Goal: Task Accomplishment & Management: Manage account settings

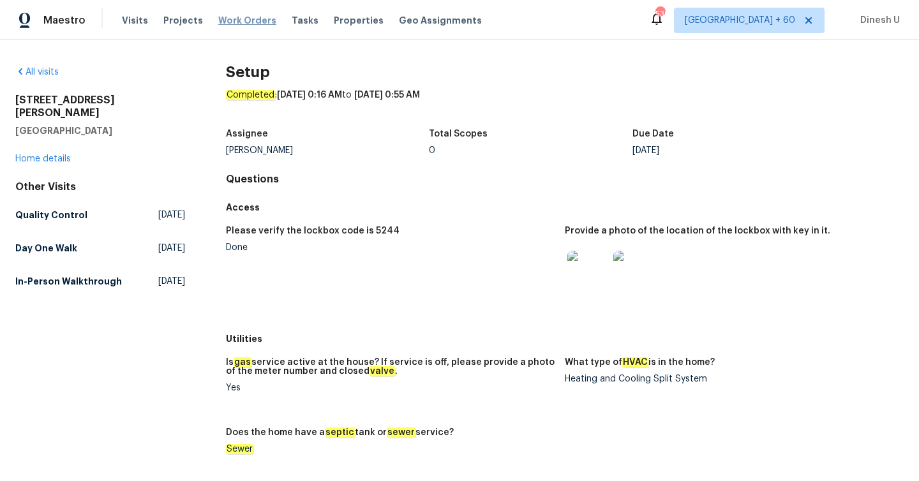
click at [218, 22] on span "Work Orders" at bounding box center [247, 20] width 58 height 13
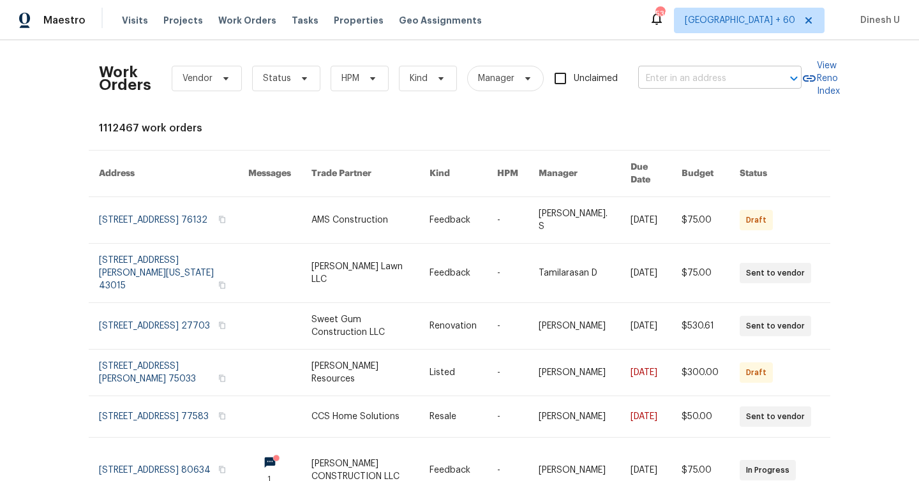
click at [681, 77] on input "text" at bounding box center [702, 79] width 128 height 20
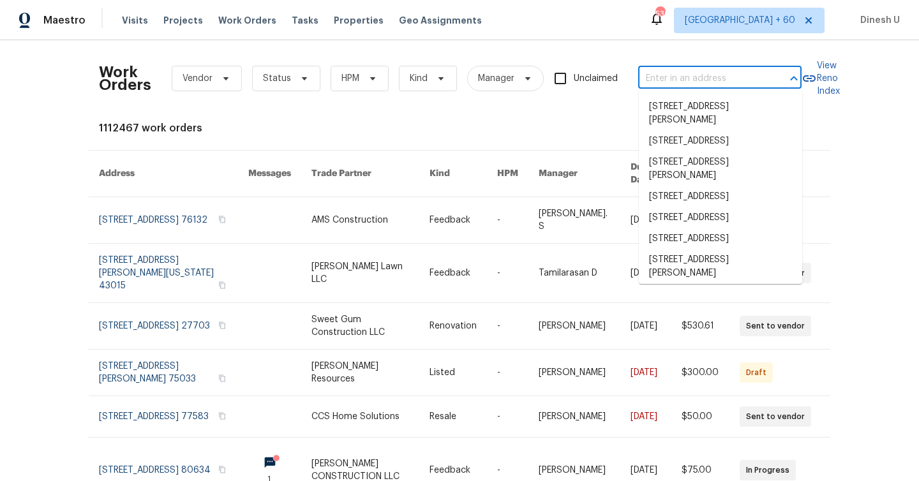
paste input "[STREET_ADDRESS]"
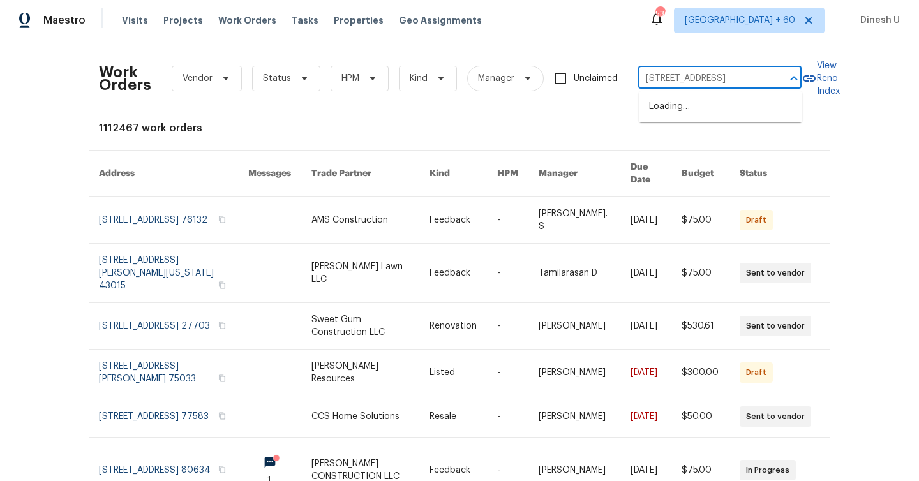
type input "[STREET_ADDRESS]"
click at [685, 138] on li "[STREET_ADDRESS]" at bounding box center [720, 127] width 163 height 21
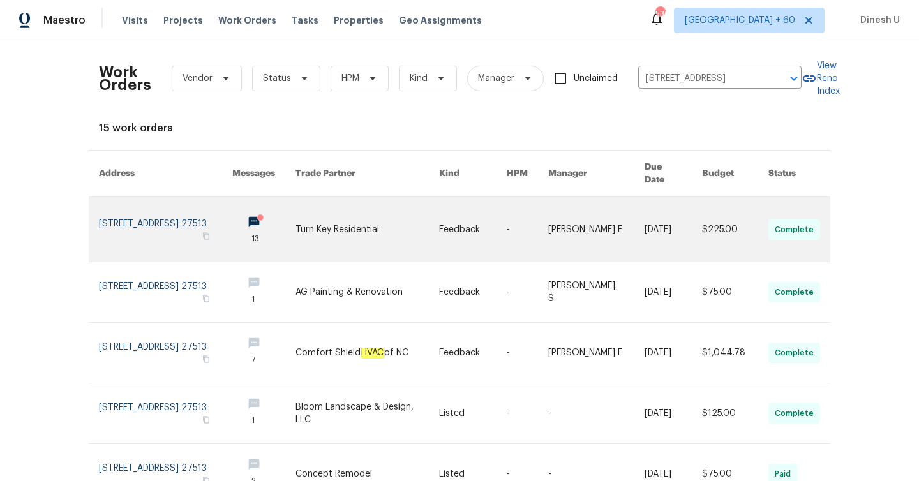
click at [131, 210] on link at bounding box center [165, 229] width 133 height 64
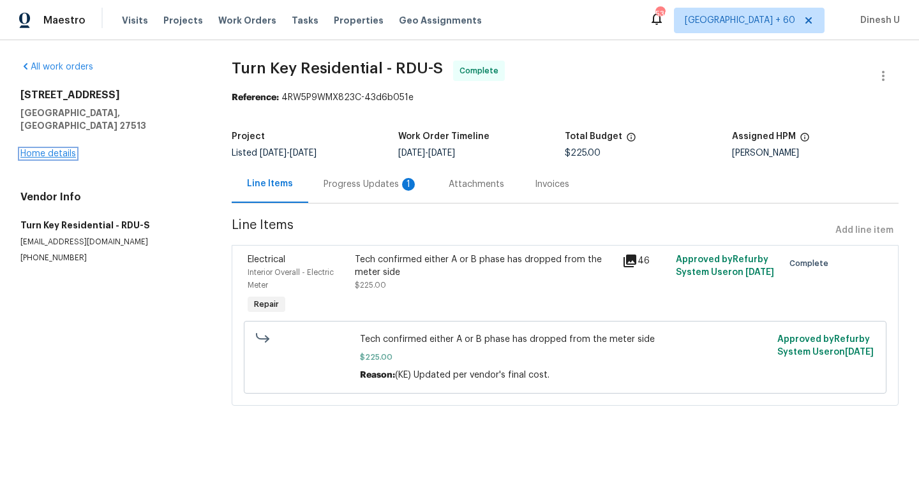
click at [53, 149] on link "Home details" at bounding box center [48, 153] width 56 height 9
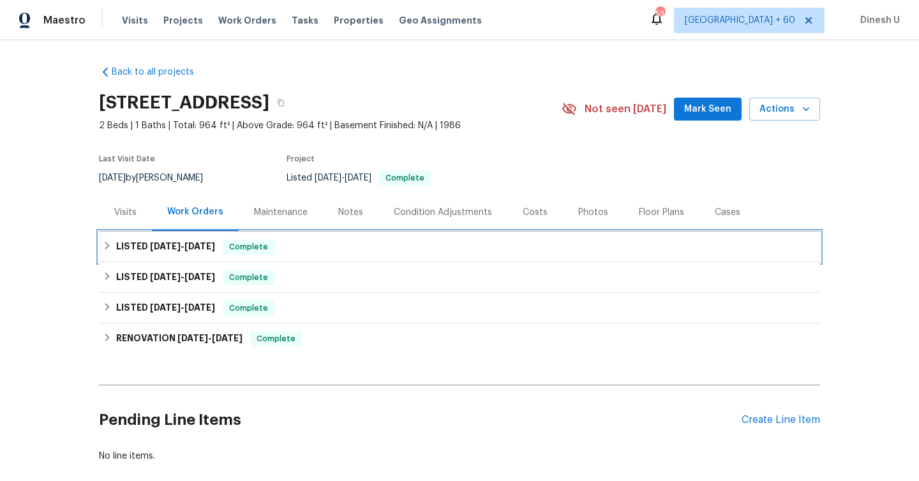
click at [174, 250] on span "[DATE]" at bounding box center [165, 246] width 31 height 9
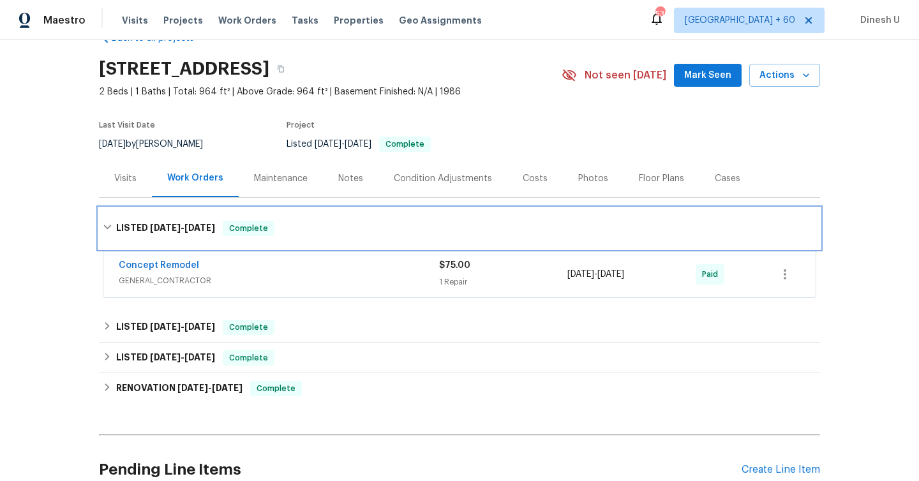
scroll to position [79, 0]
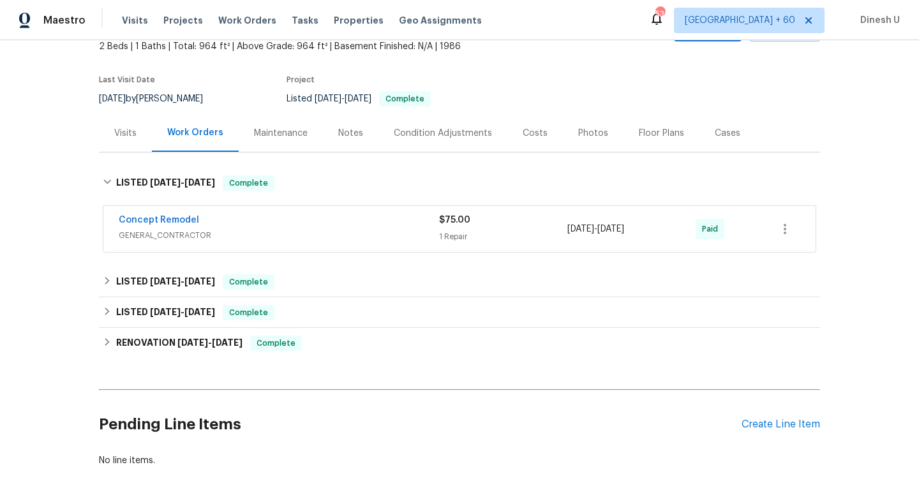
click at [449, 235] on div "1 Repair" at bounding box center [503, 236] width 128 height 13
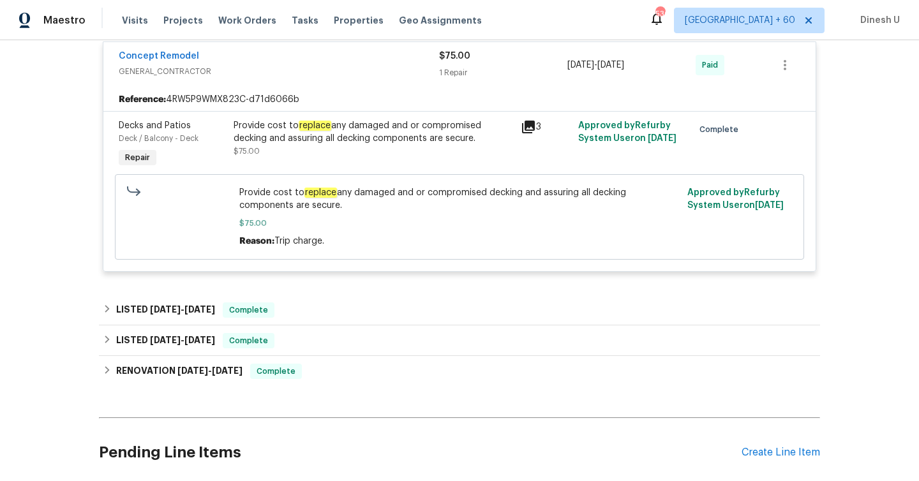
scroll to position [221, 0]
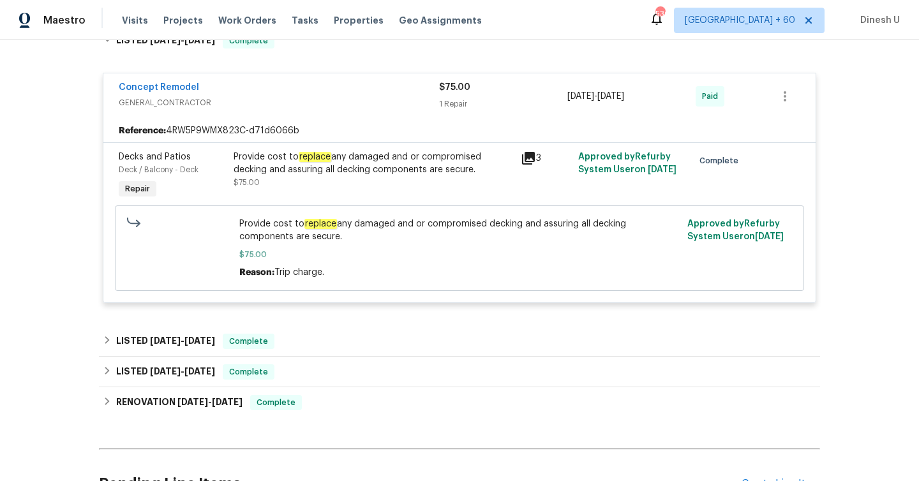
click at [530, 156] on icon at bounding box center [528, 158] width 13 height 13
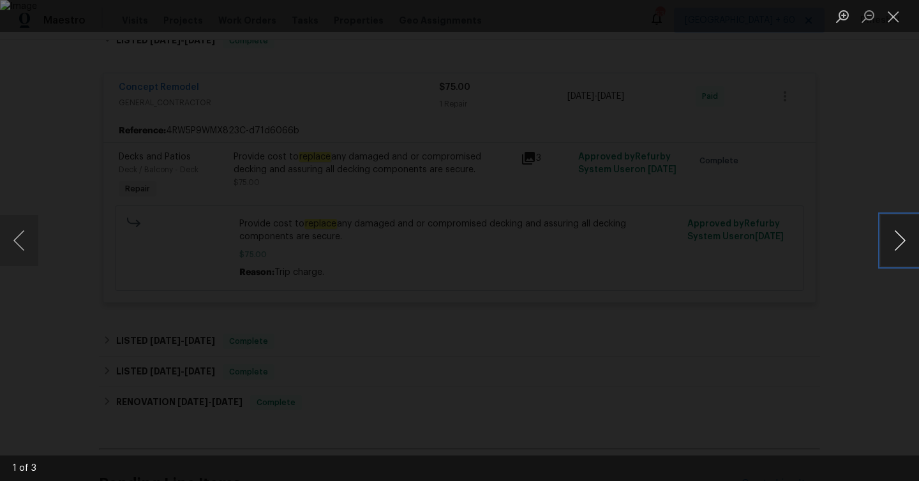
click at [891, 251] on button "Next image" at bounding box center [899, 240] width 38 height 51
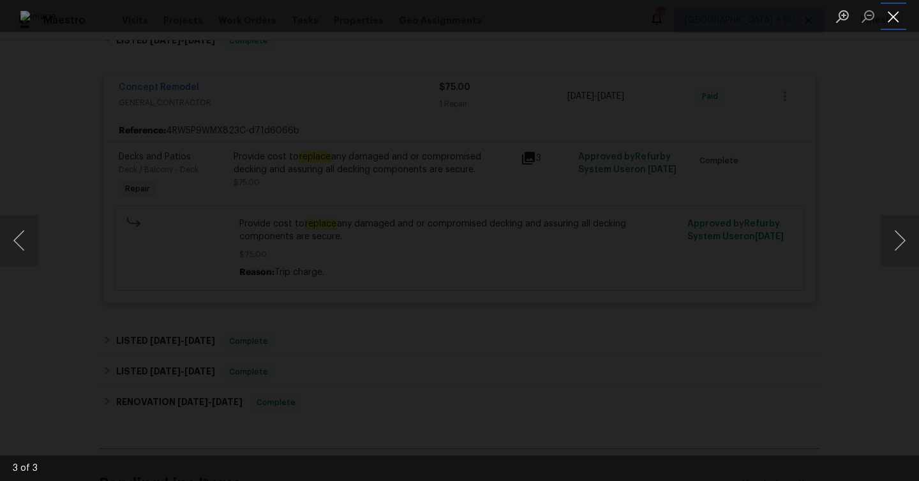
click at [898, 13] on button "Close lightbox" at bounding box center [893, 16] width 26 height 22
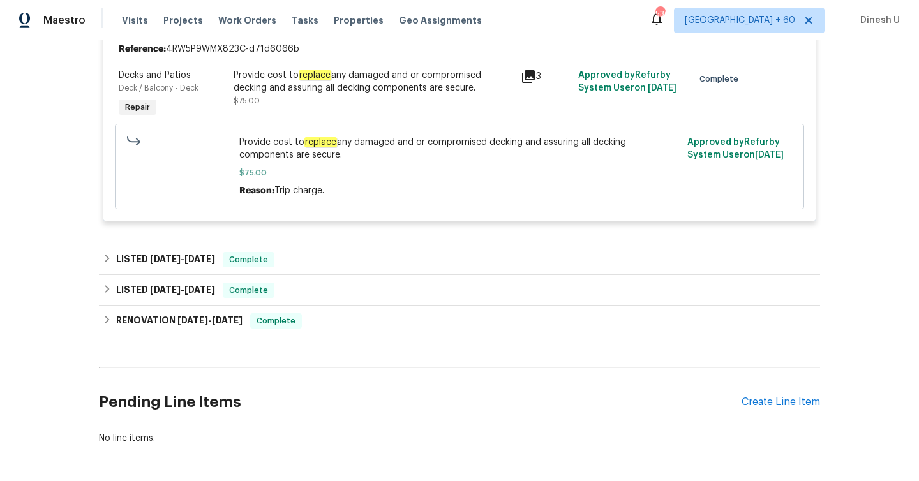
scroll to position [339, 0]
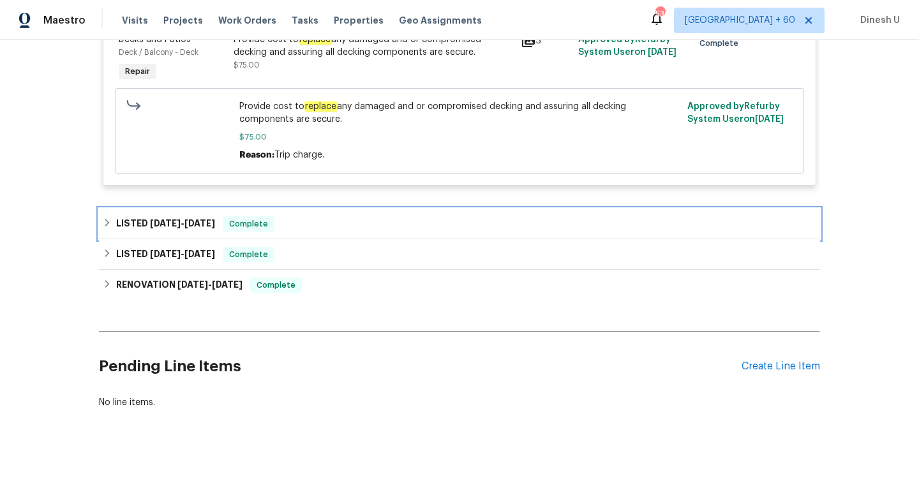
click at [181, 225] on span "[DATE]" at bounding box center [165, 223] width 31 height 9
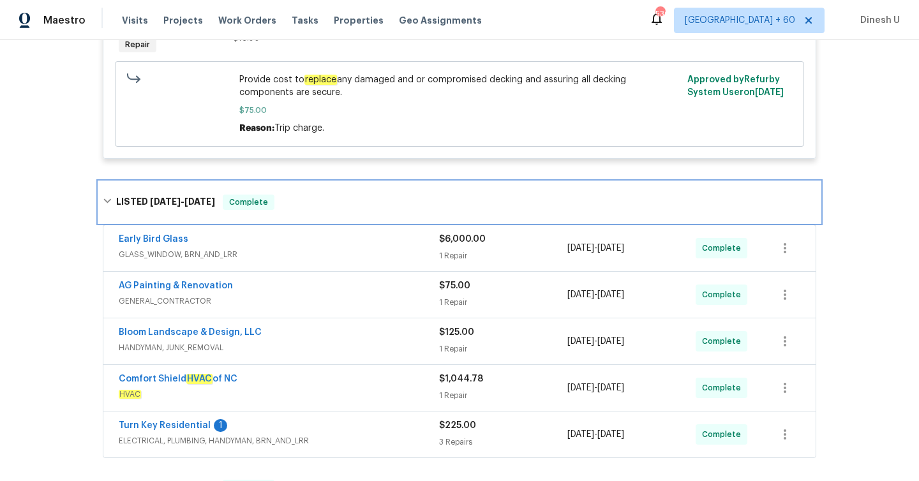
scroll to position [384, 0]
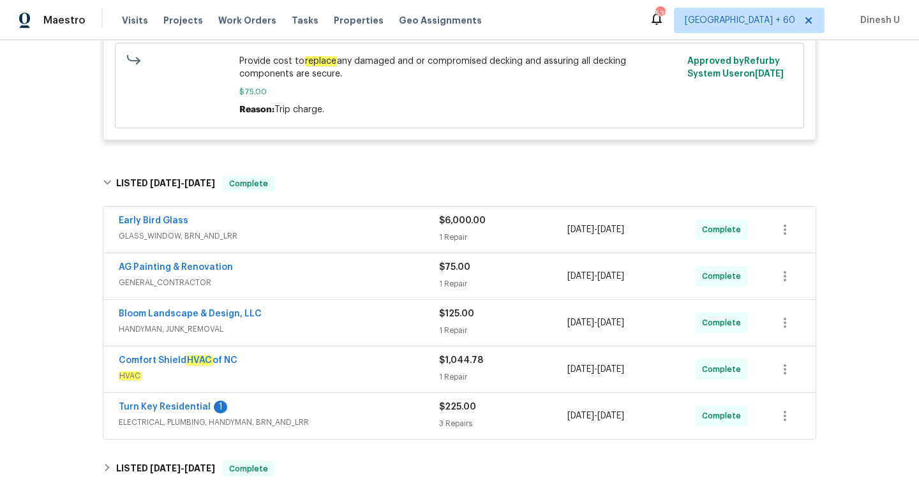
click at [444, 239] on div "1 Repair" at bounding box center [503, 237] width 128 height 13
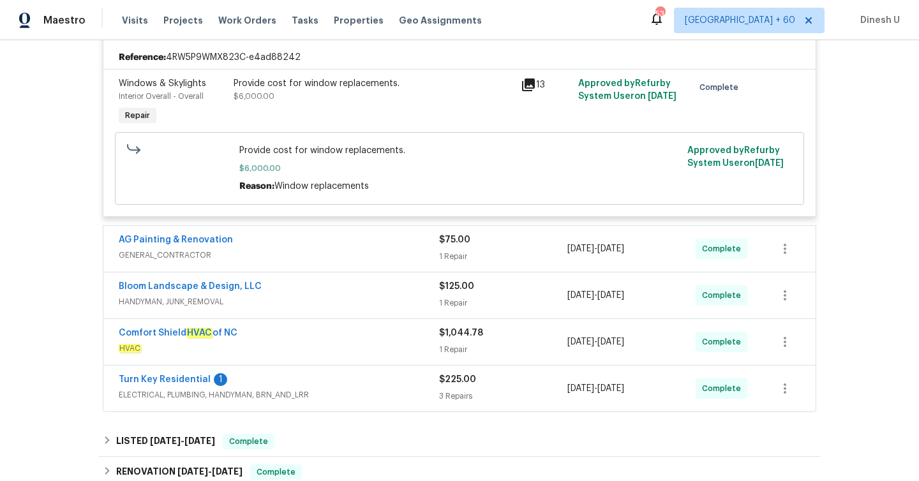
scroll to position [640, 0]
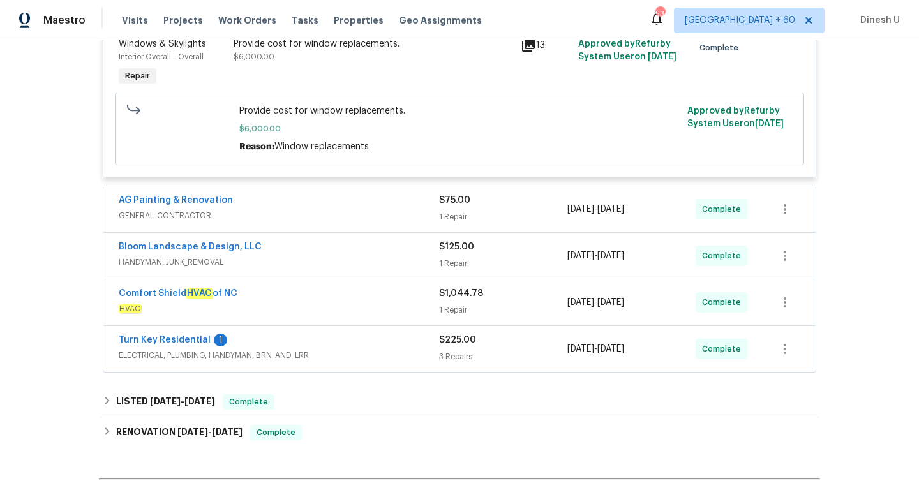
click at [436, 204] on div "AG Painting & Renovation" at bounding box center [279, 201] width 320 height 15
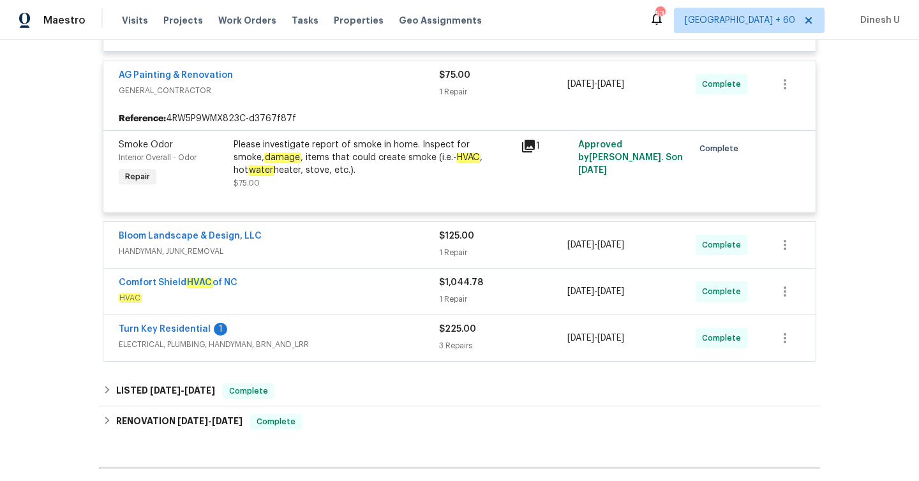
scroll to position [771, 0]
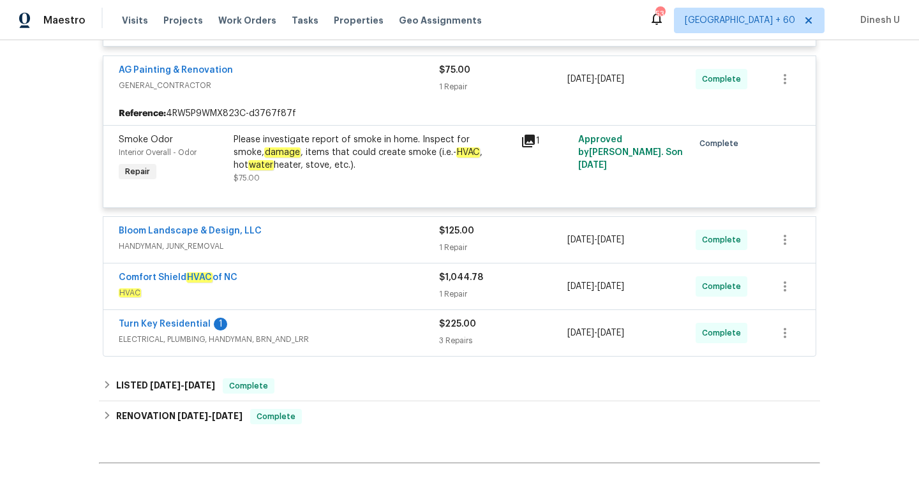
click at [446, 242] on div "$125.00 1 Repair" at bounding box center [503, 240] width 128 height 31
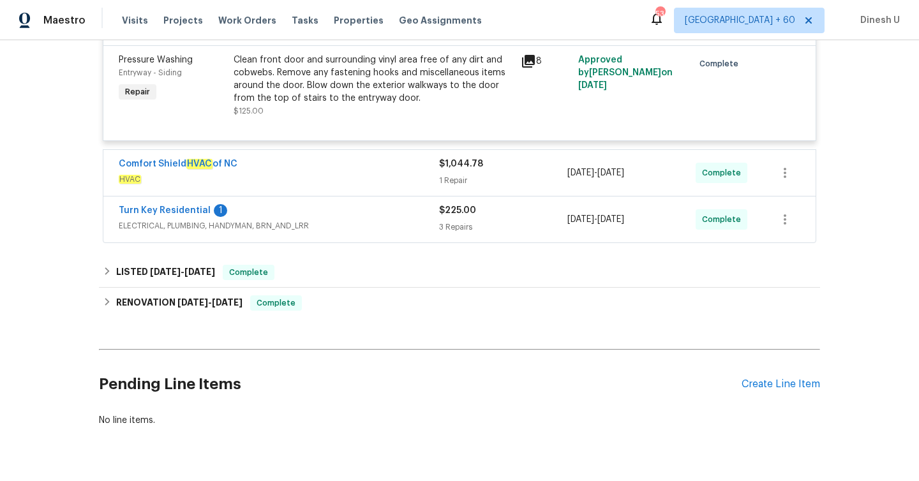
scroll to position [1037, 0]
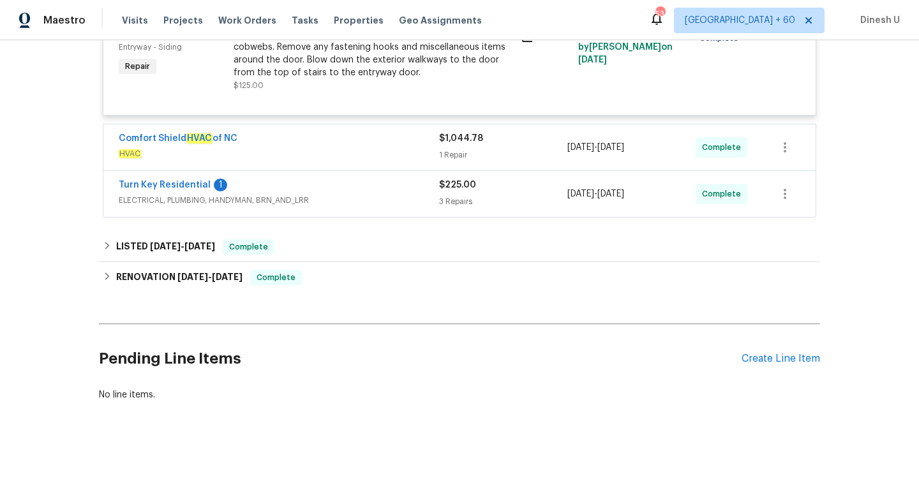
click at [464, 151] on div "1 Repair" at bounding box center [503, 155] width 128 height 13
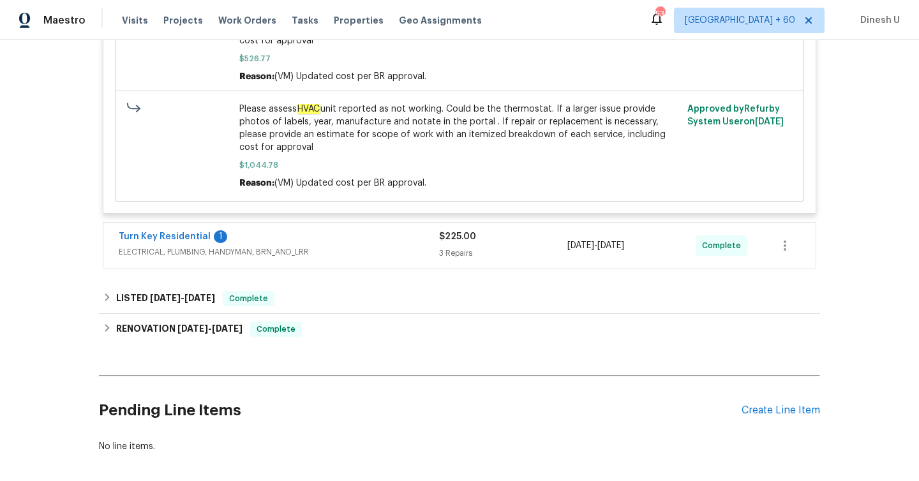
scroll to position [1337, 0]
click at [464, 248] on div "$225.00 3 Repairs" at bounding box center [503, 244] width 128 height 31
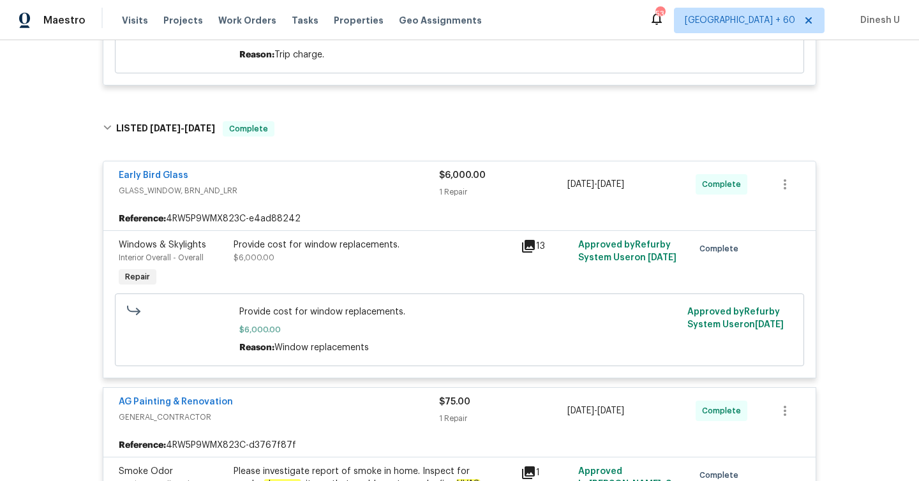
scroll to position [0, 0]
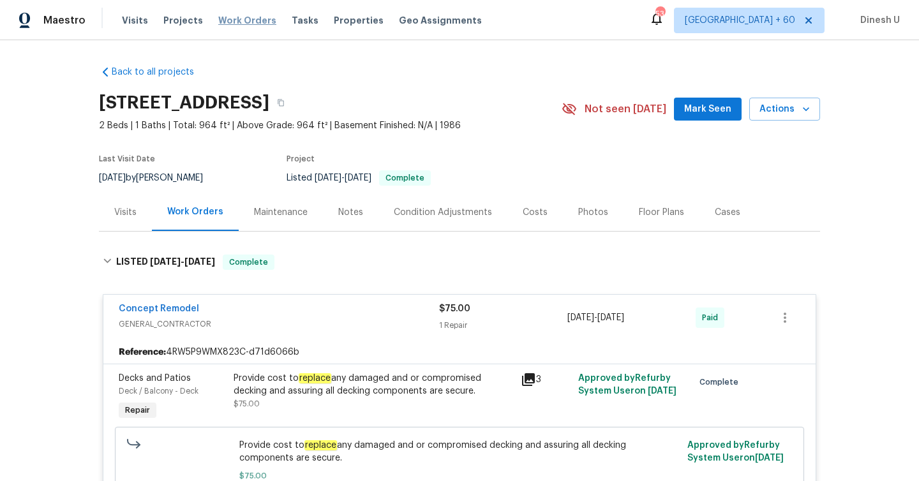
click at [221, 22] on span "Work Orders" at bounding box center [247, 20] width 58 height 13
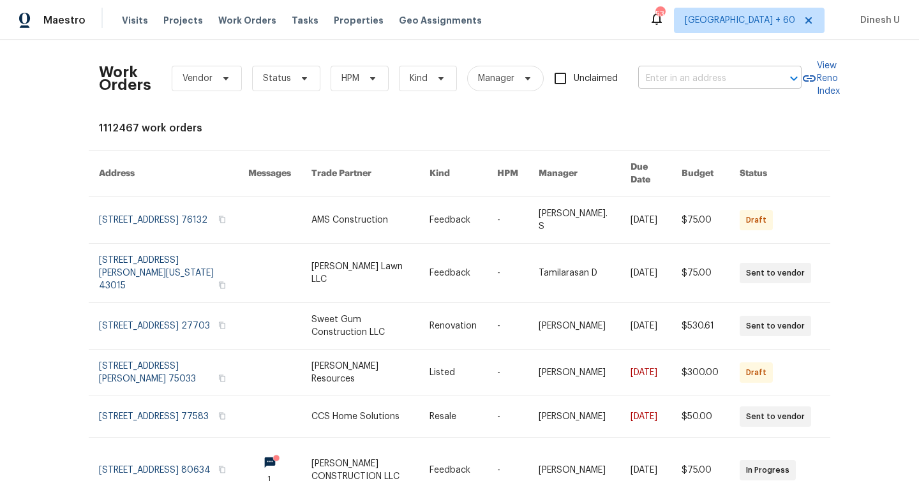
click at [680, 87] on input "text" at bounding box center [702, 79] width 128 height 20
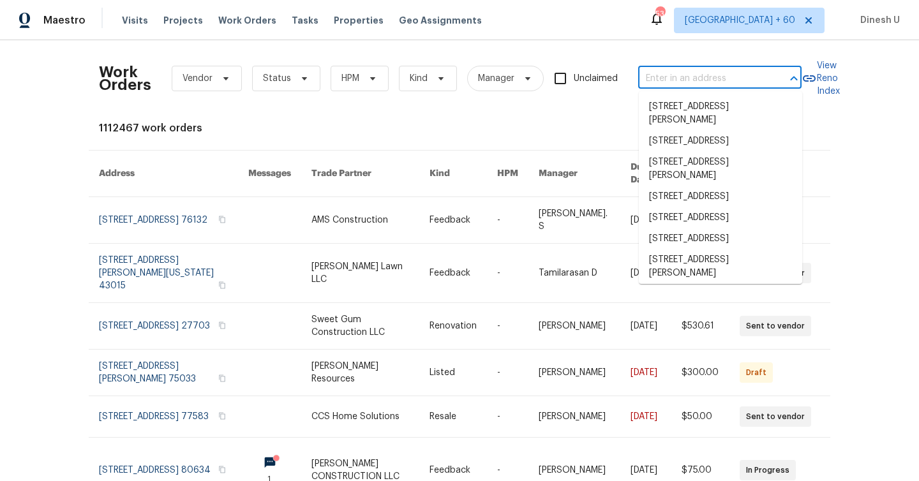
paste input "[STREET_ADDRESS][PERSON_NAME]"
type input "[STREET_ADDRESS][PERSON_NAME]"
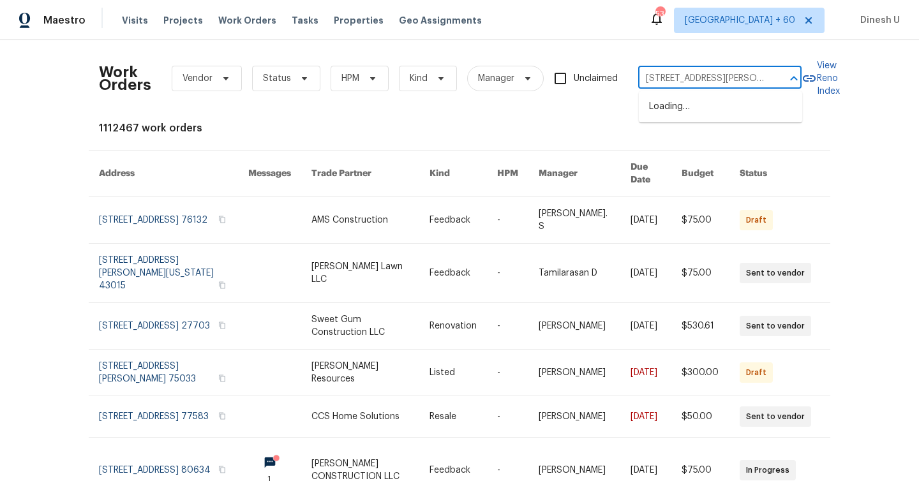
scroll to position [0, 57]
click at [666, 110] on li "[STREET_ADDRESS][PERSON_NAME]" at bounding box center [720, 113] width 163 height 34
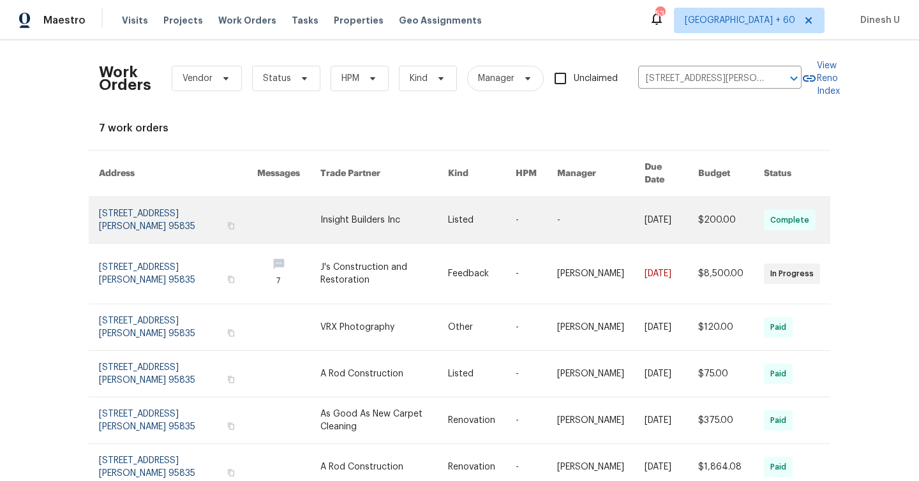
click at [104, 209] on link at bounding box center [178, 220] width 158 height 46
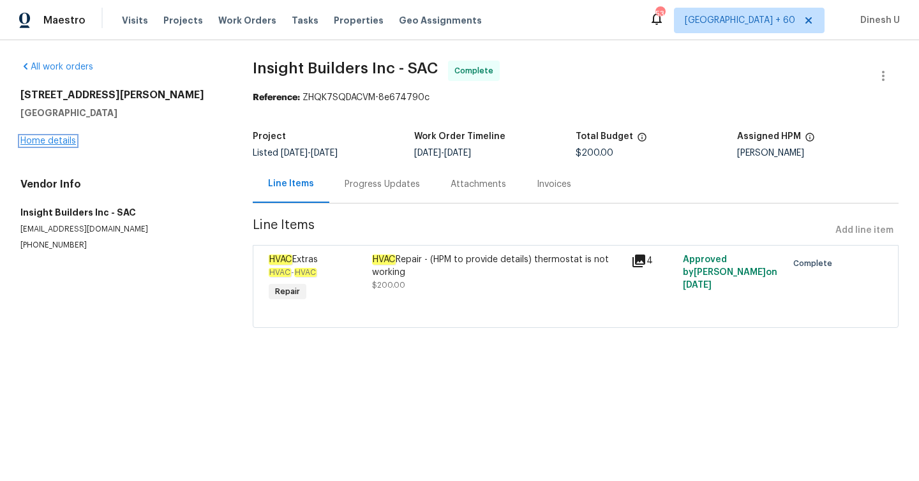
click at [38, 141] on link "Home details" at bounding box center [48, 141] width 56 height 9
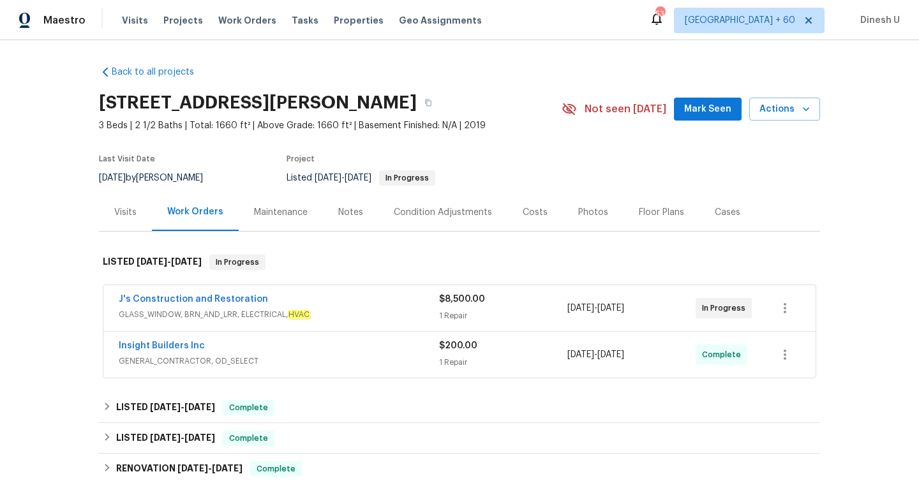
click at [452, 295] on span "$8,500.00" at bounding box center [462, 299] width 46 height 9
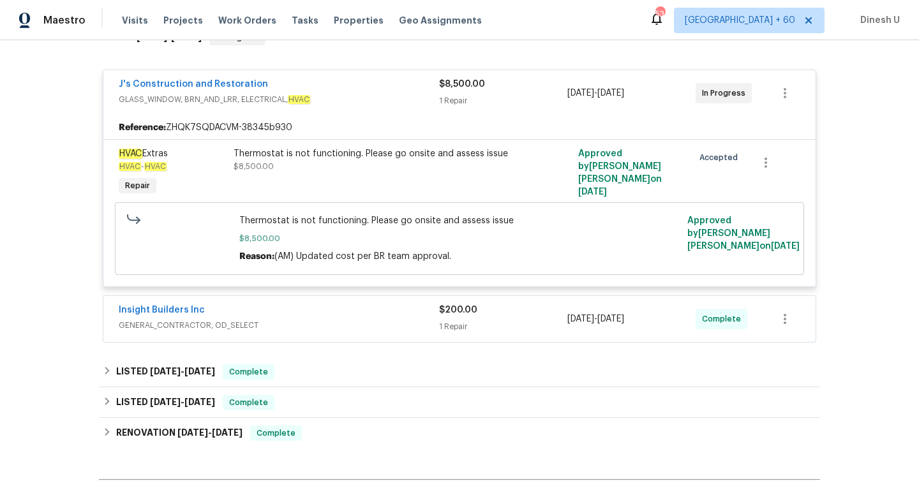
scroll to position [293, 0]
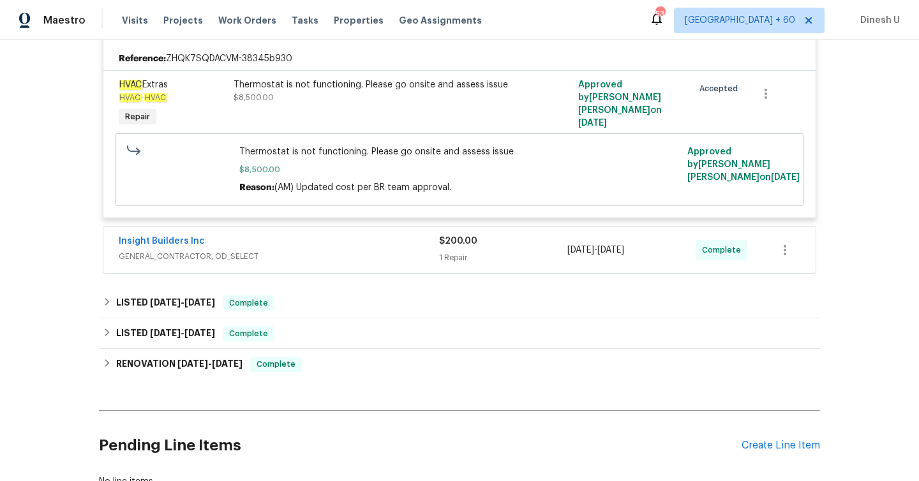
click at [452, 260] on div "1 Repair" at bounding box center [503, 257] width 128 height 13
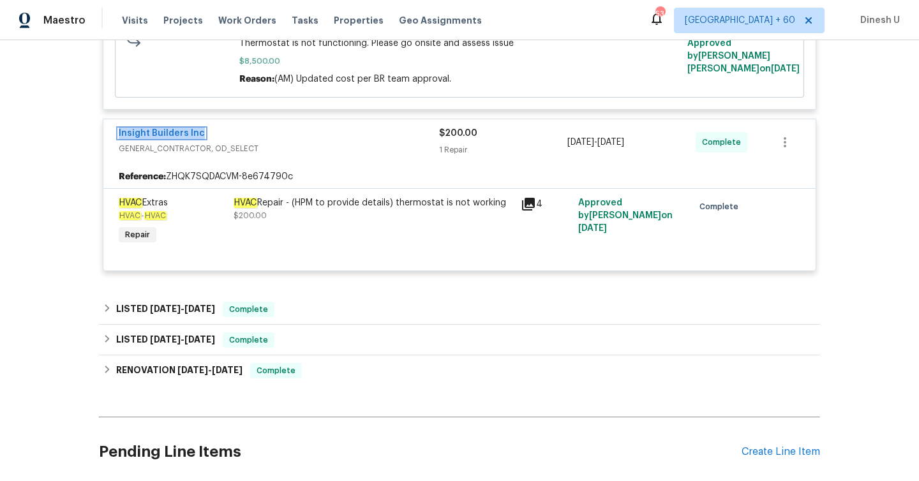
scroll to position [464, 0]
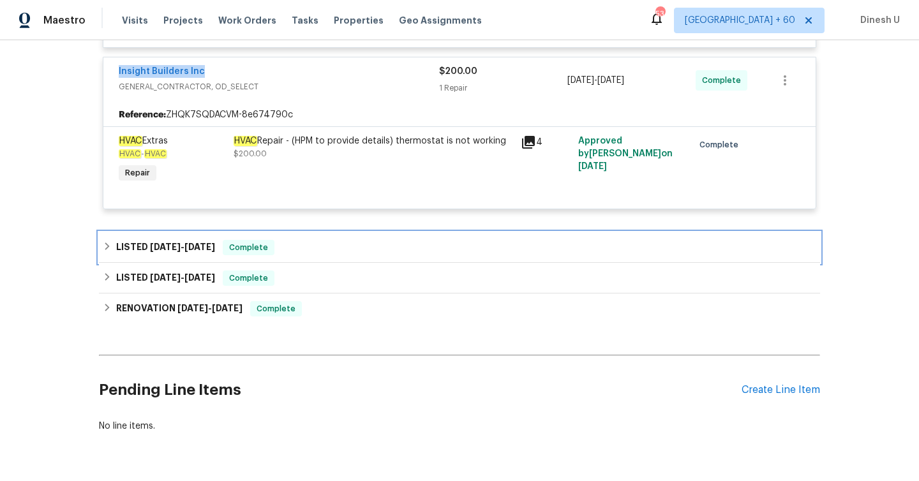
click at [168, 240] on div "LISTED [DATE] - [DATE] Complete" at bounding box center [459, 247] width 721 height 31
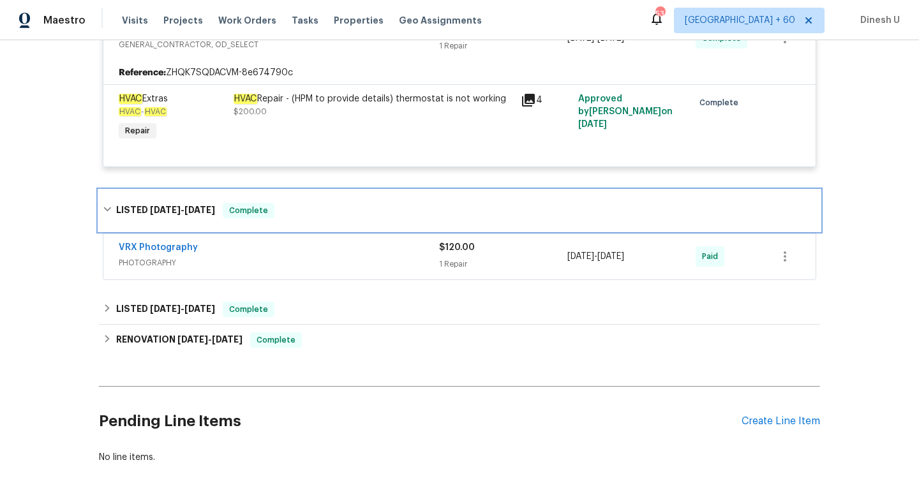
scroll to position [509, 0]
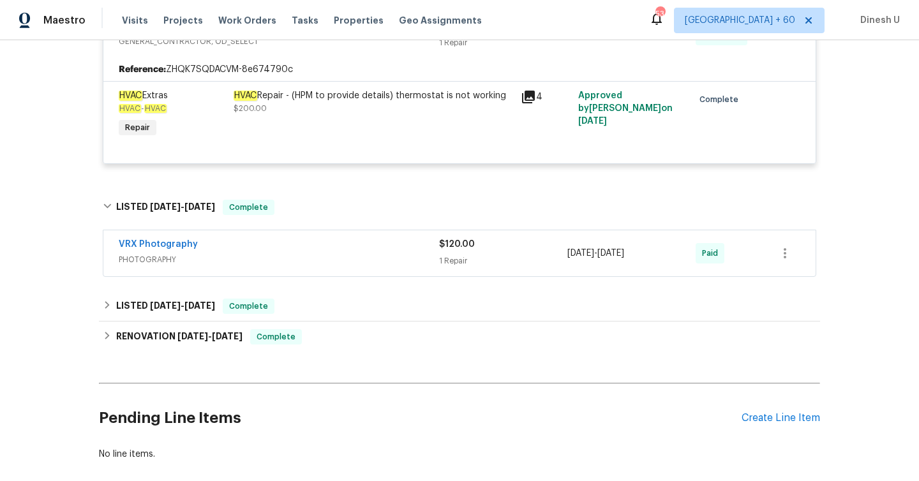
click at [453, 264] on div "1 Repair" at bounding box center [503, 261] width 128 height 13
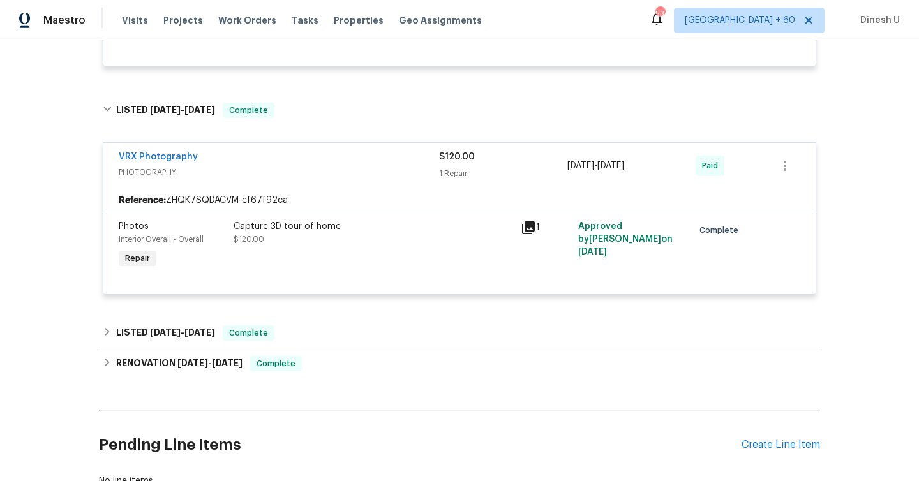
scroll to position [622, 0]
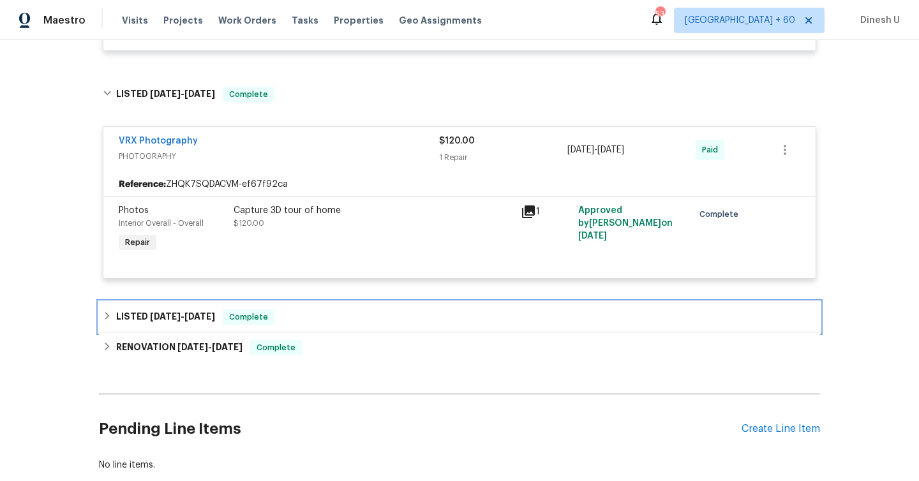
click at [184, 320] on span "[DATE]" at bounding box center [199, 316] width 31 height 9
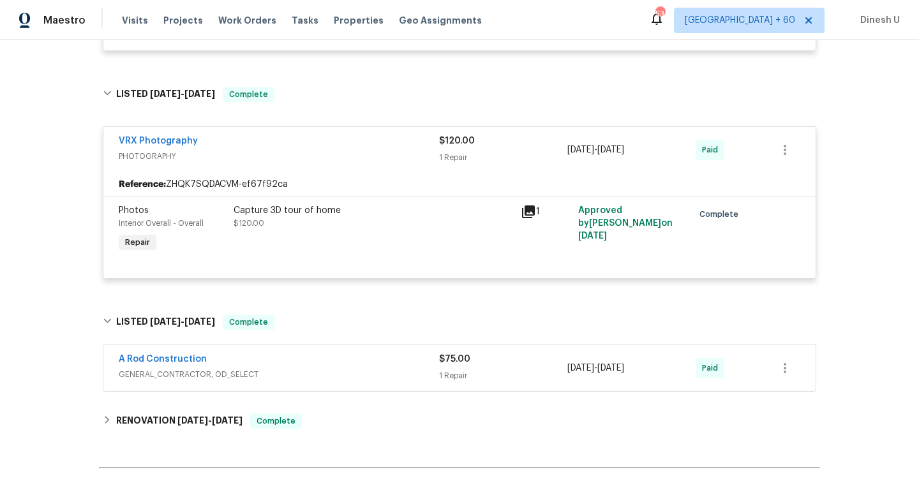
click at [450, 369] on div "$75.00 1 Repair" at bounding box center [503, 368] width 128 height 31
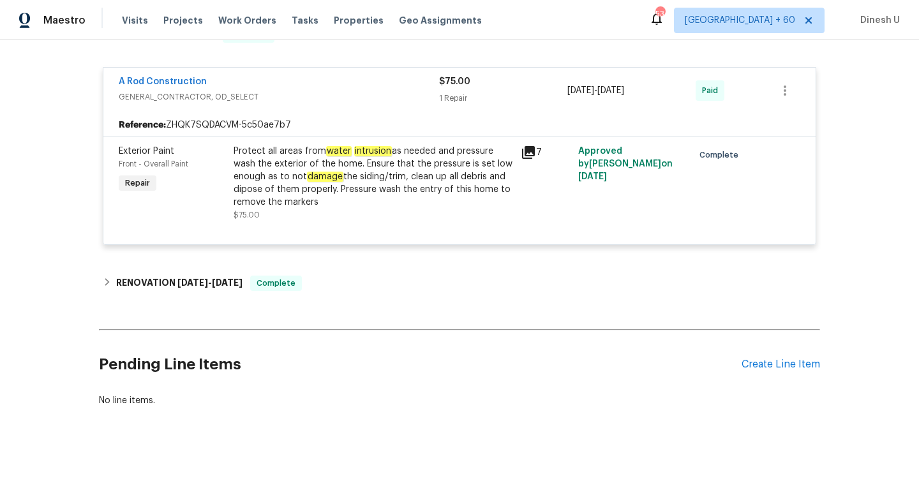
scroll to position [923, 0]
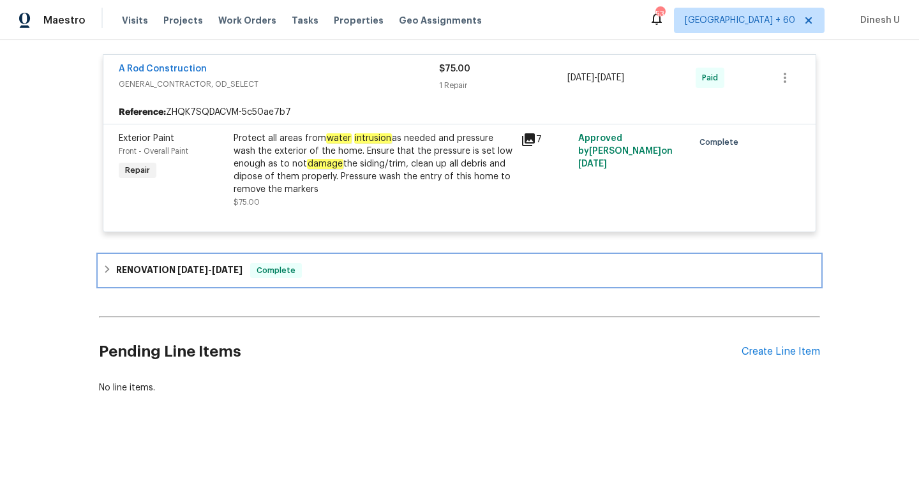
click at [179, 267] on span "[DATE]" at bounding box center [192, 269] width 31 height 9
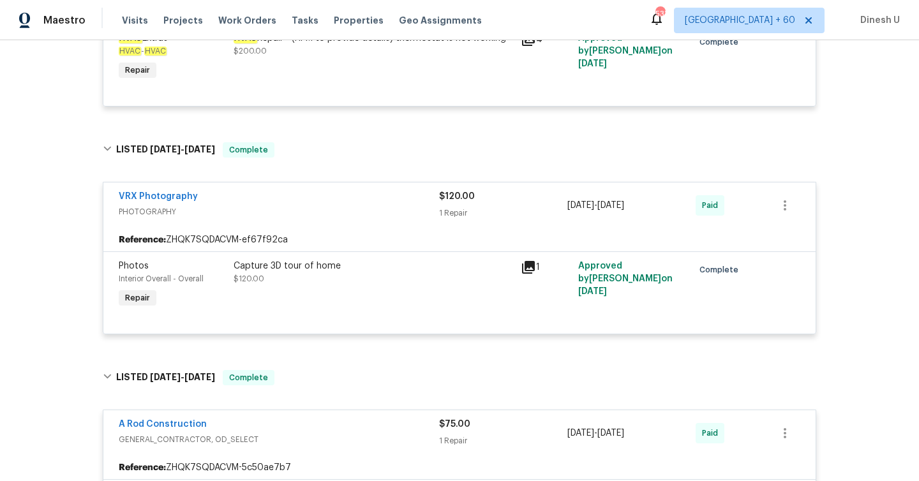
scroll to position [0, 0]
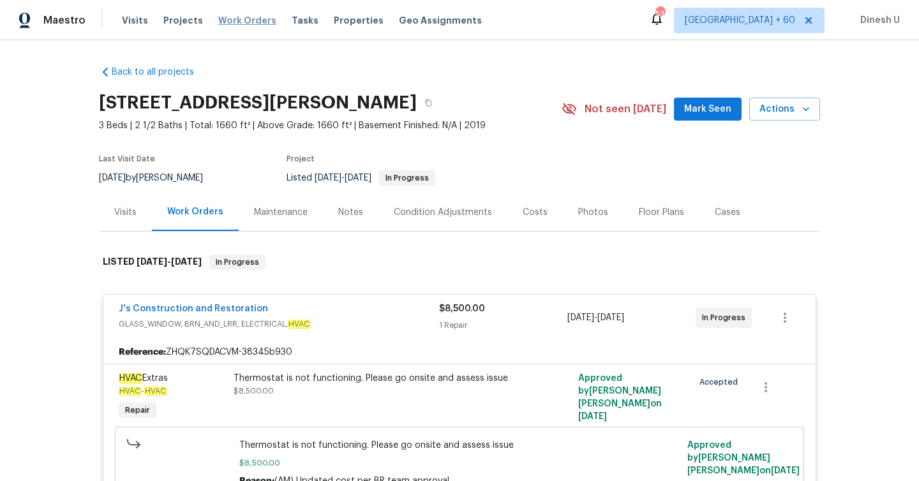
click at [236, 20] on span "Work Orders" at bounding box center [247, 20] width 58 height 13
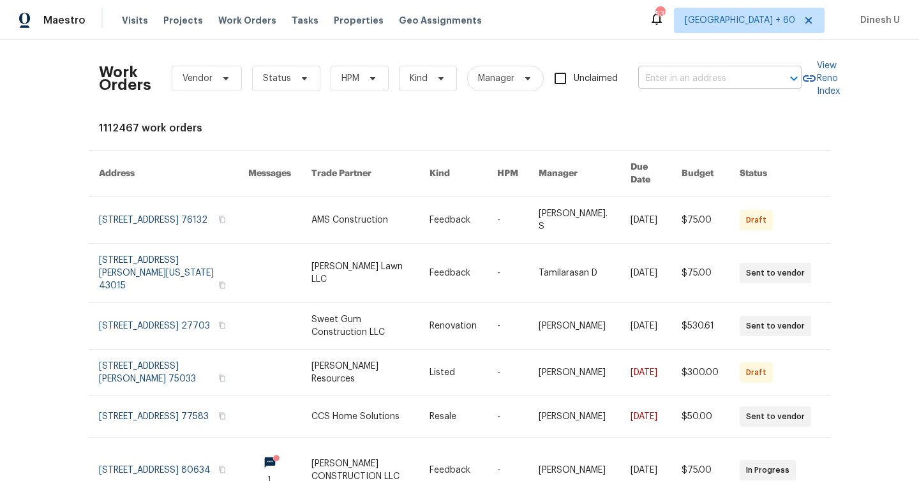
click at [674, 71] on input "text" at bounding box center [702, 79] width 128 height 20
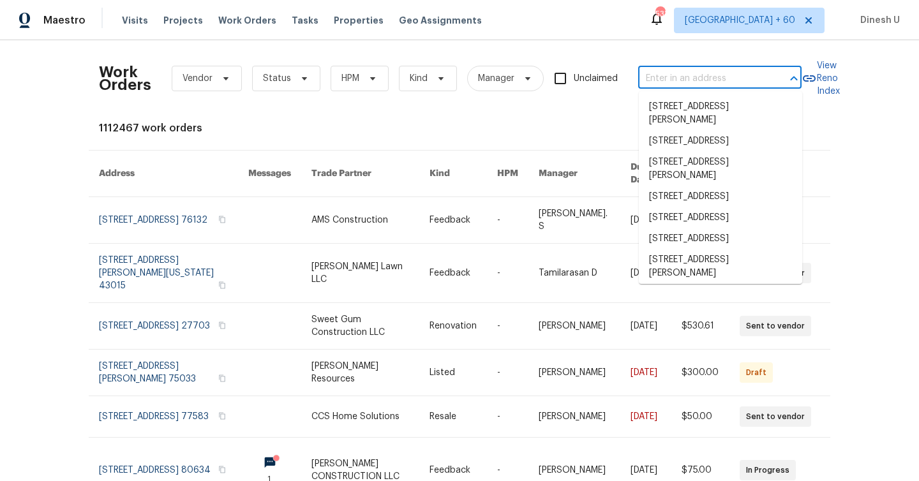
paste input "[STREET_ADDRESS][PERSON_NAME]"
type input "[STREET_ADDRESS][PERSON_NAME]"
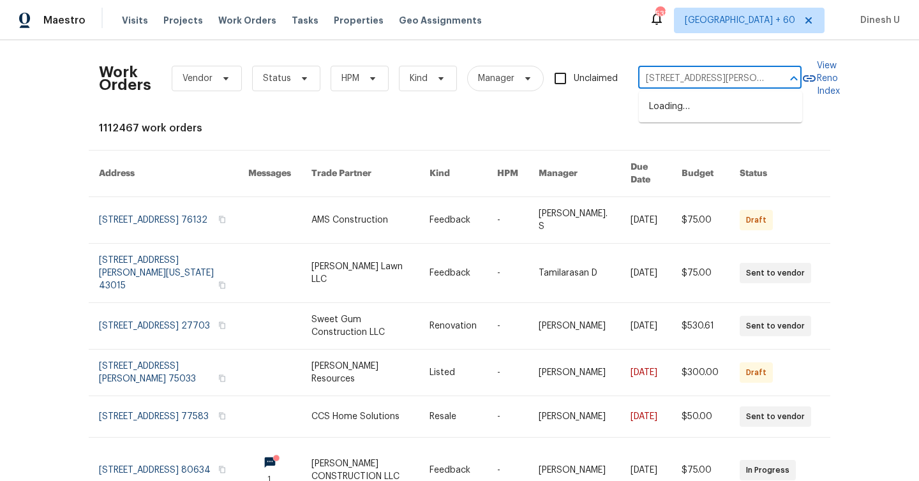
scroll to position [0, 58]
click at [667, 111] on li "[STREET_ADDRESS]" at bounding box center [720, 106] width 163 height 21
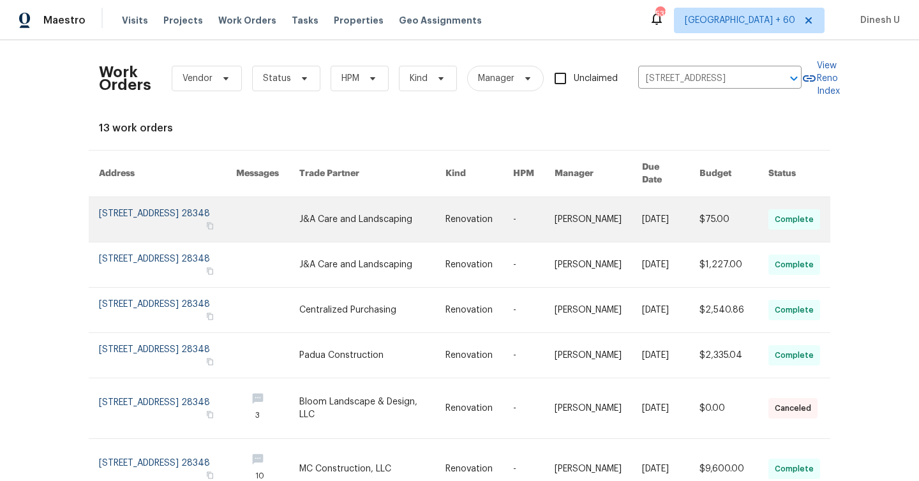
click at [152, 204] on link at bounding box center [167, 219] width 137 height 45
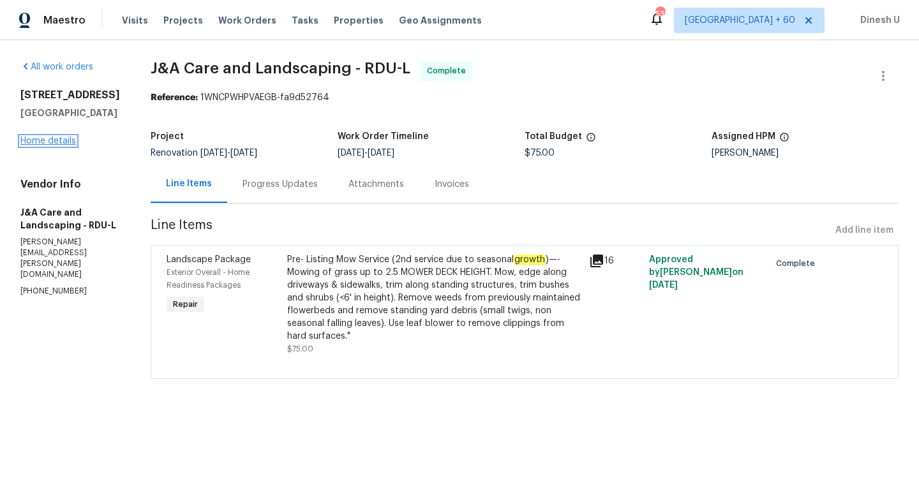
click at [57, 142] on link "Home details" at bounding box center [48, 141] width 56 height 9
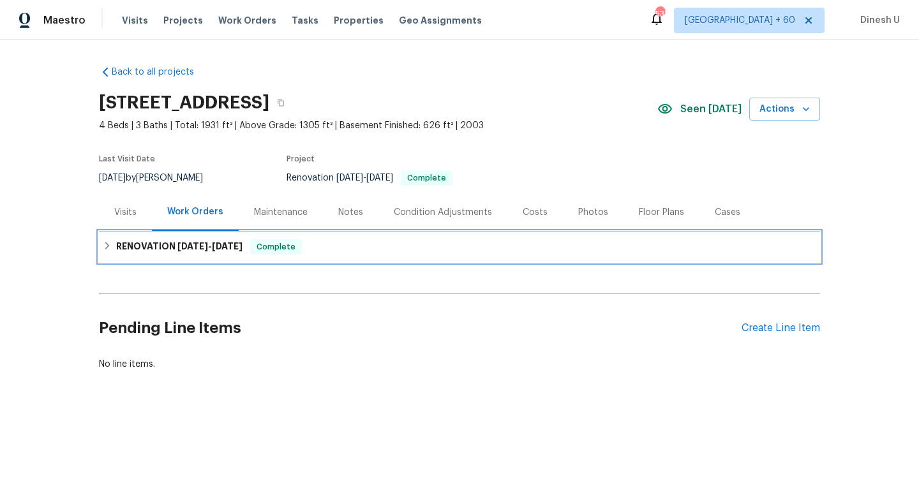
click at [166, 244] on h6 "RENOVATION [DATE] - [DATE]" at bounding box center [179, 246] width 126 height 15
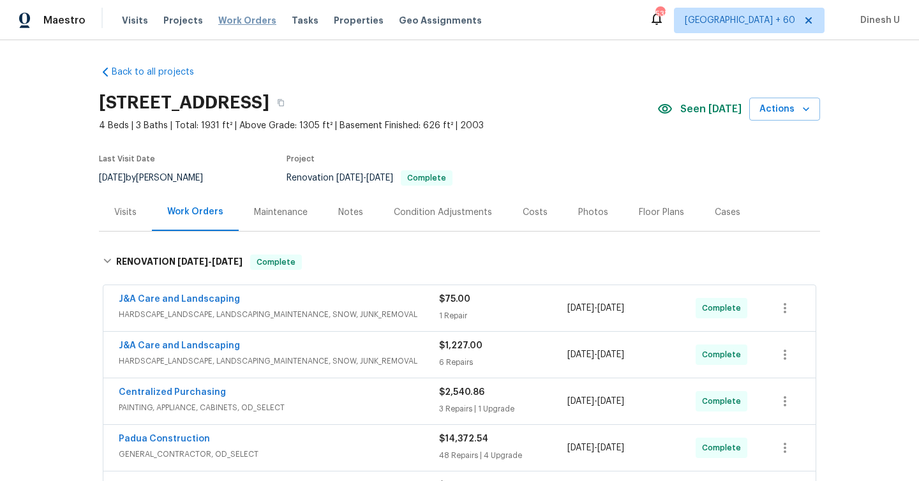
click at [234, 19] on span "Work Orders" at bounding box center [247, 20] width 58 height 13
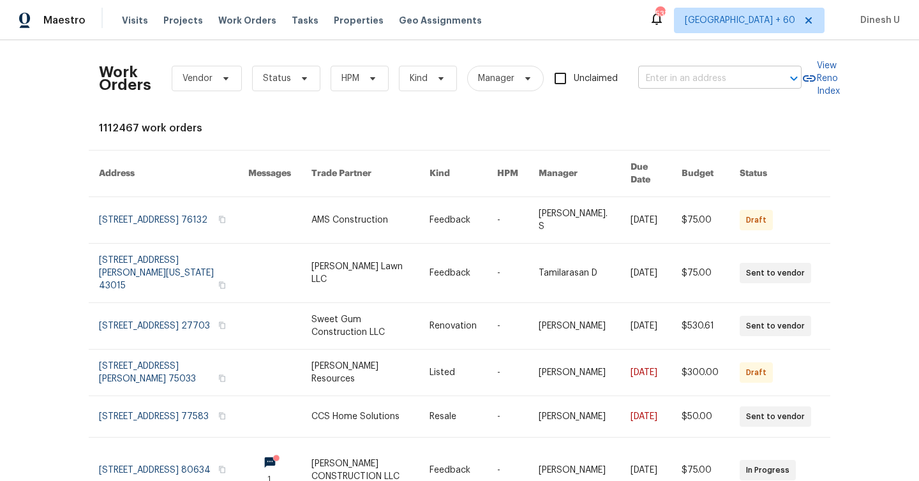
click at [681, 75] on input "text" at bounding box center [702, 79] width 128 height 20
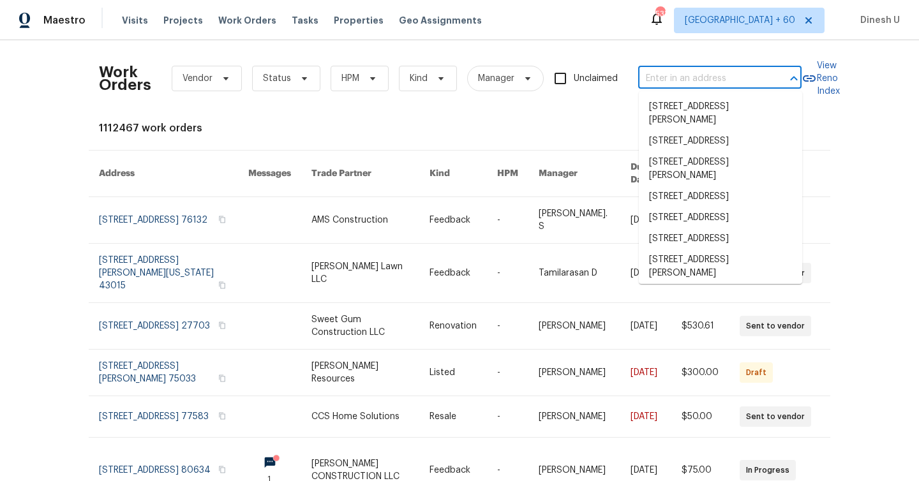
paste input "[STREET_ADDRESS][PERSON_NAME]"
type input "[STREET_ADDRESS][PERSON_NAME]"
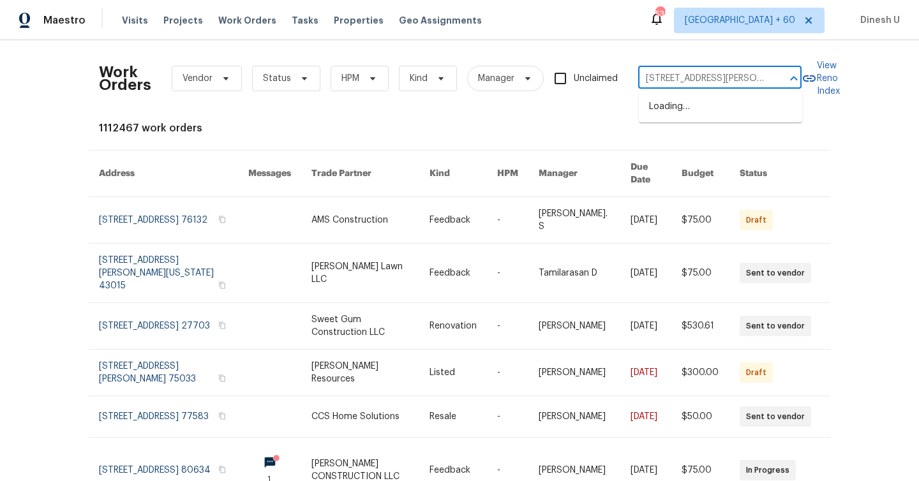
scroll to position [0, 29]
click at [676, 96] on li "[STREET_ADDRESS][PERSON_NAME]" at bounding box center [720, 113] width 163 height 34
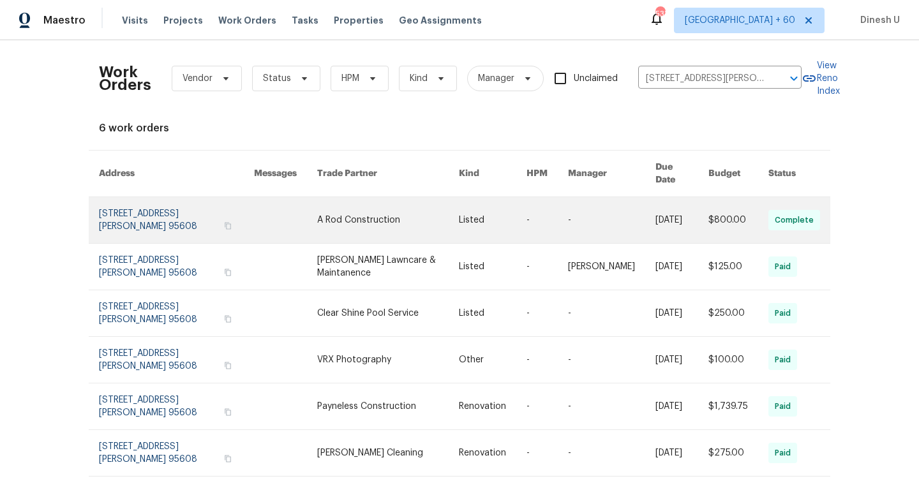
click at [119, 202] on link at bounding box center [176, 220] width 155 height 46
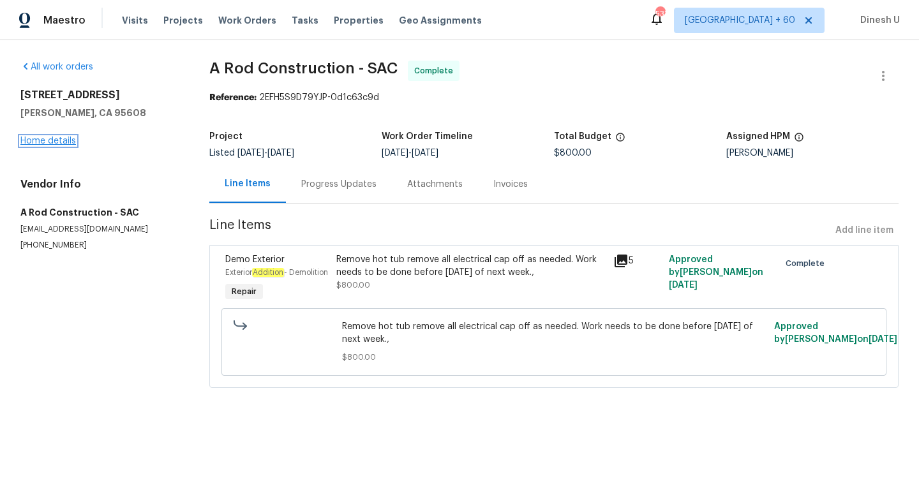
click at [56, 140] on link "Home details" at bounding box center [48, 141] width 56 height 9
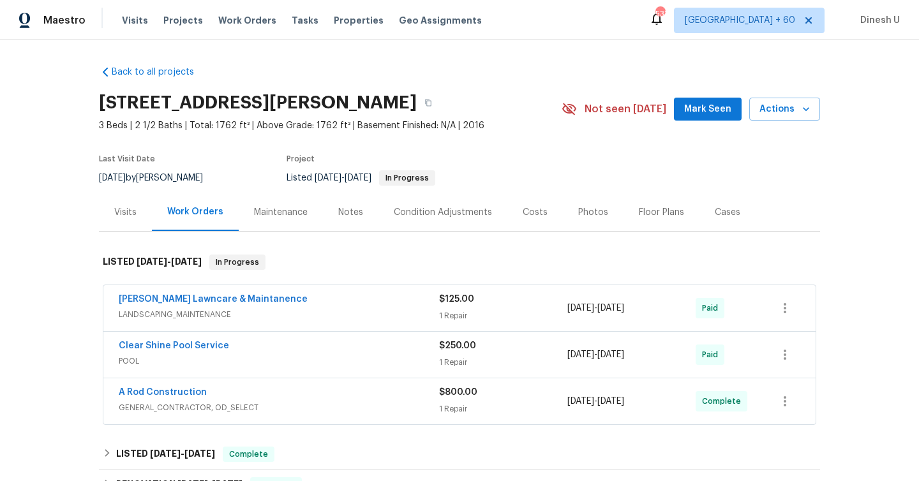
scroll to position [11, 0]
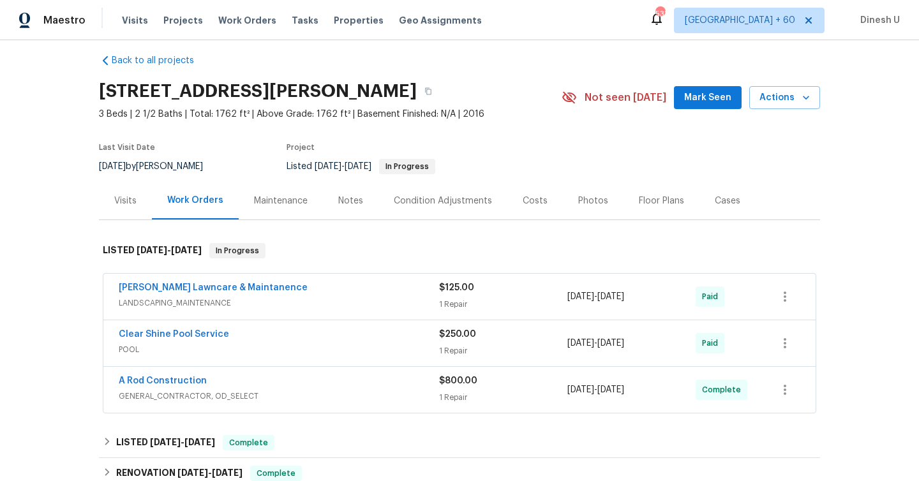
click at [455, 295] on div "$125.00 1 Repair" at bounding box center [503, 296] width 128 height 31
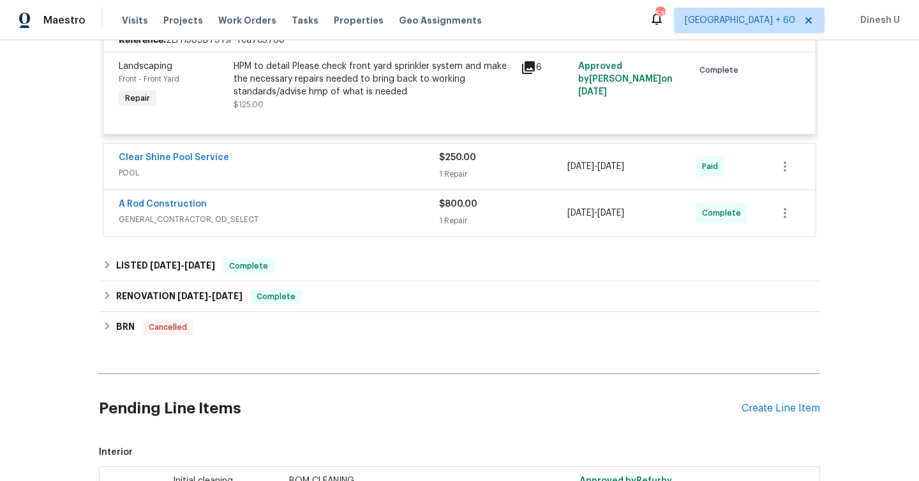
scroll to position [306, 0]
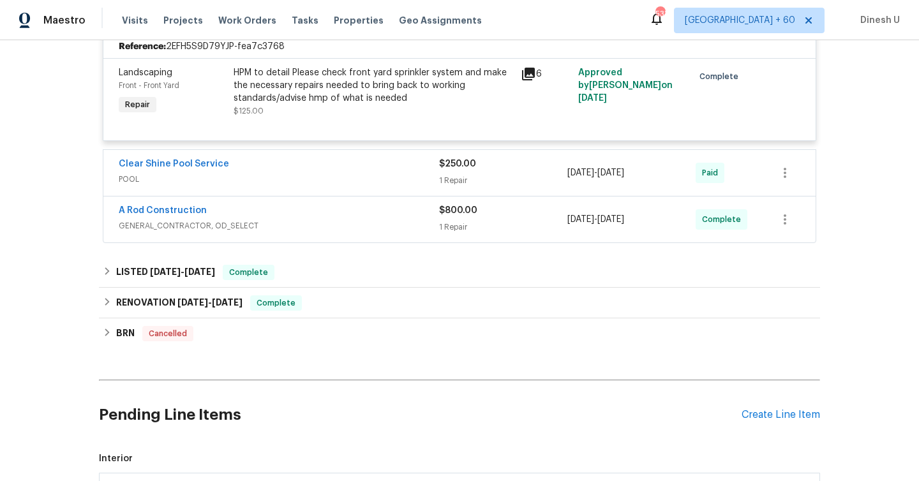
click at [445, 172] on div "$250.00 1 Repair" at bounding box center [503, 173] width 128 height 31
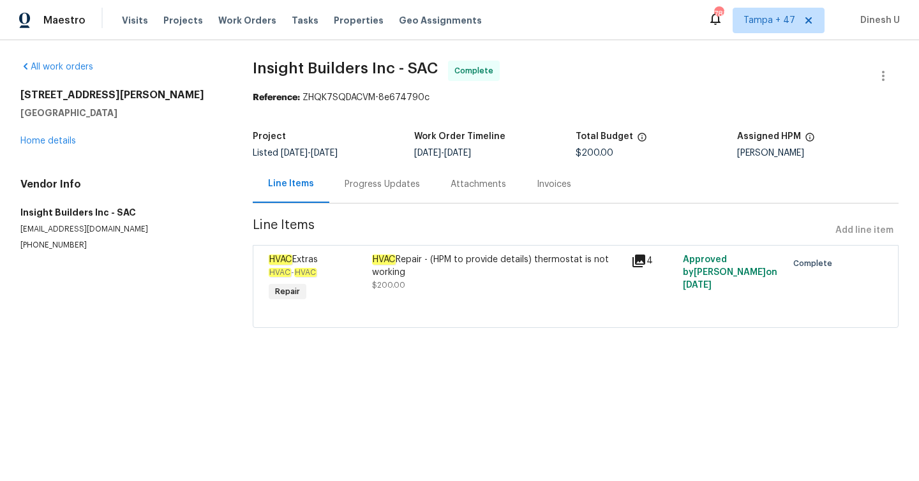
click at [375, 184] on div "Progress Updates" at bounding box center [382, 184] width 75 height 13
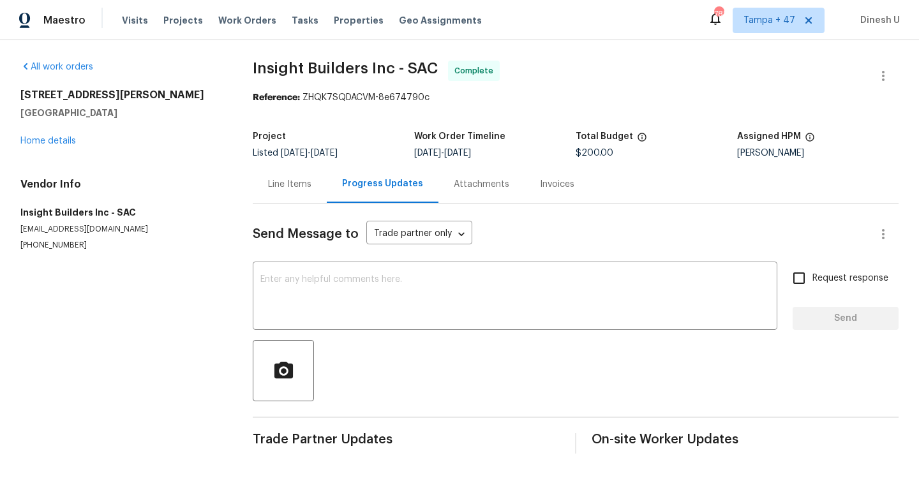
click at [528, 186] on div "Invoices" at bounding box center [556, 184] width 65 height 38
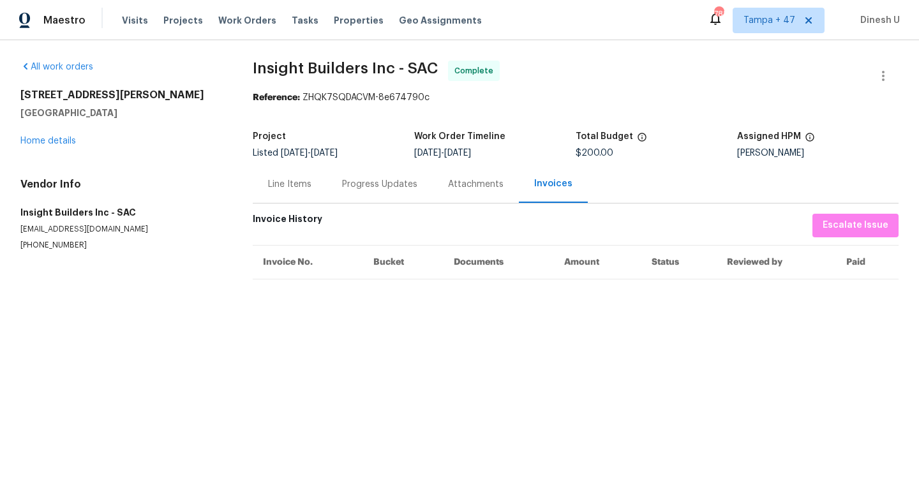
click at [269, 185] on div "Line Items" at bounding box center [289, 184] width 43 height 13
